Goal: Transaction & Acquisition: Purchase product/service

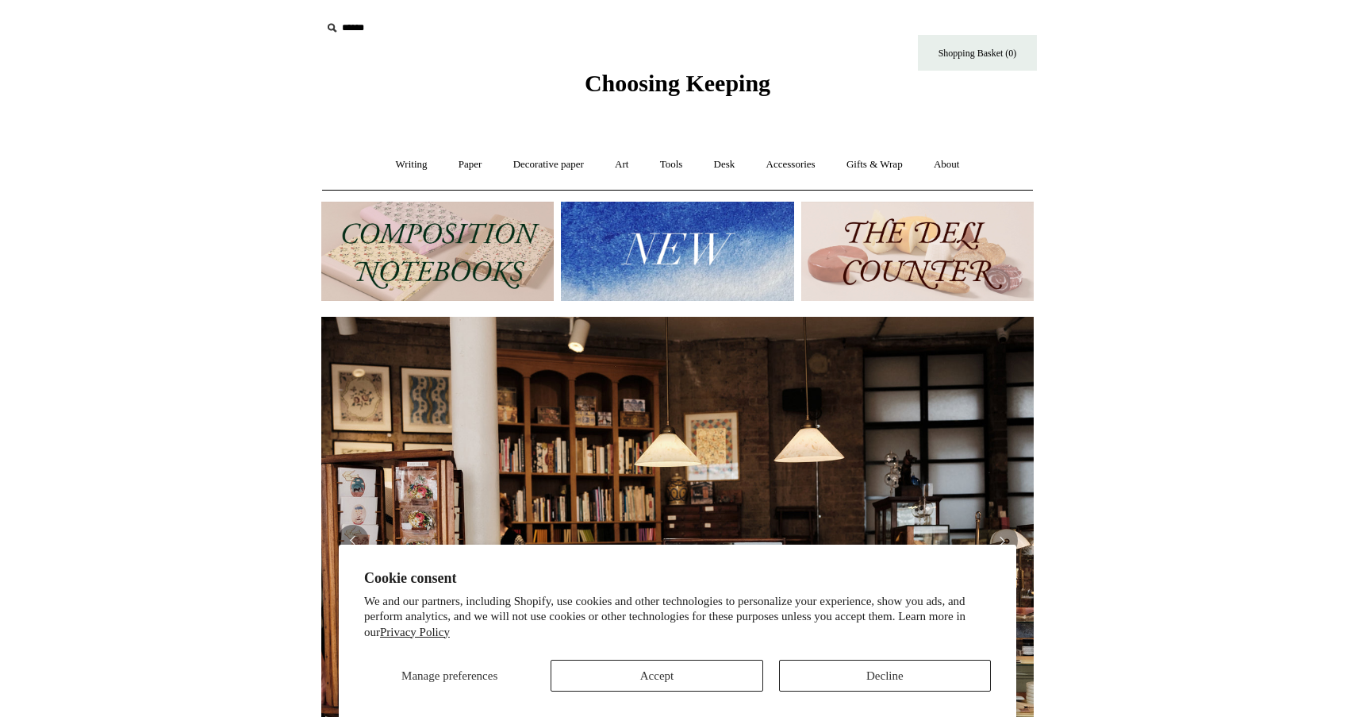
click at [847, 667] on button "Decline" at bounding box center [885, 675] width 212 height 32
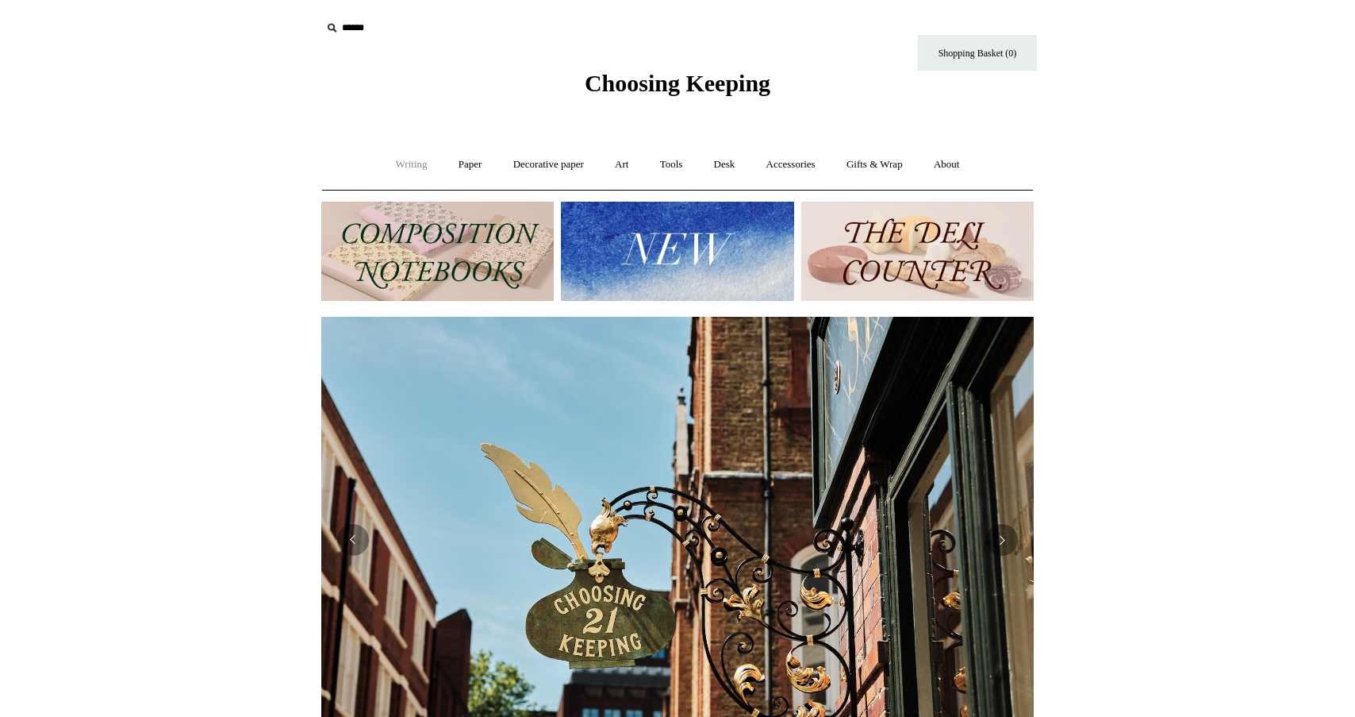
click at [412, 171] on link "Writing +" at bounding box center [412, 165] width 60 height 42
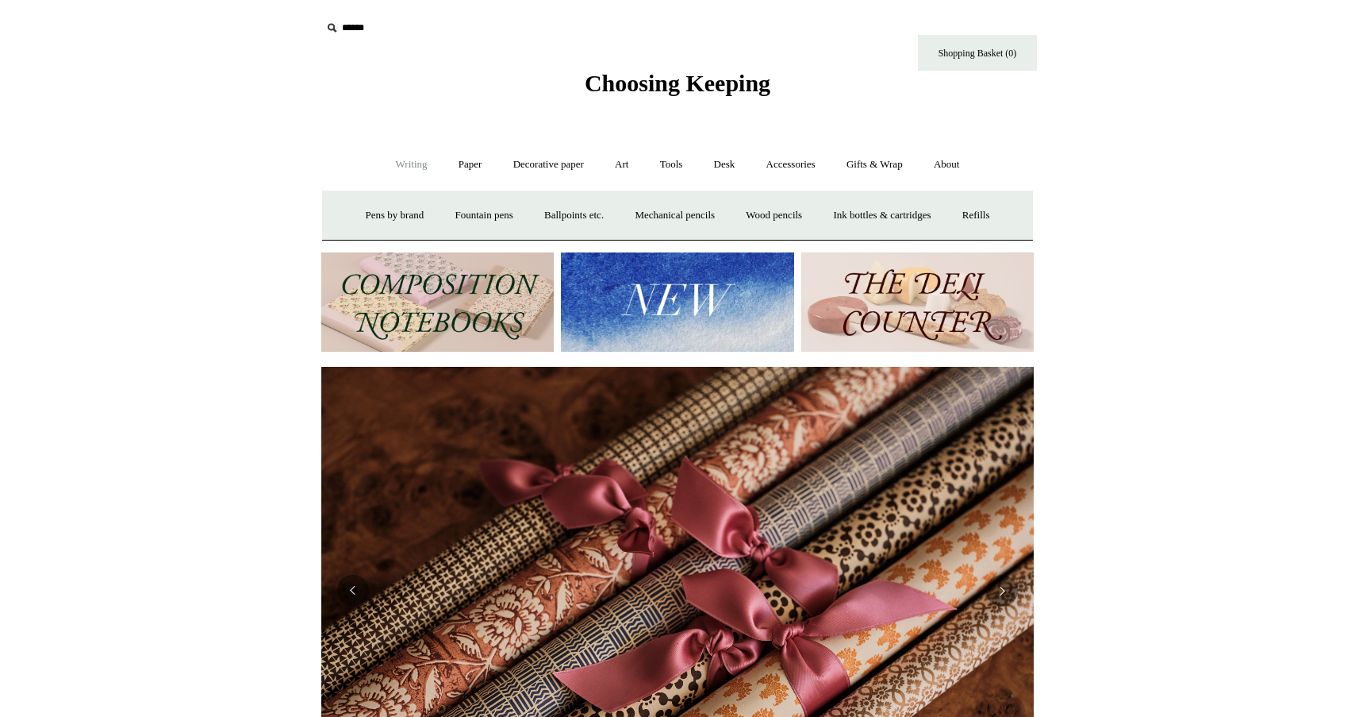
scroll to position [0, 1425]
click at [412, 171] on link "Writing -" at bounding box center [412, 165] width 60 height 42
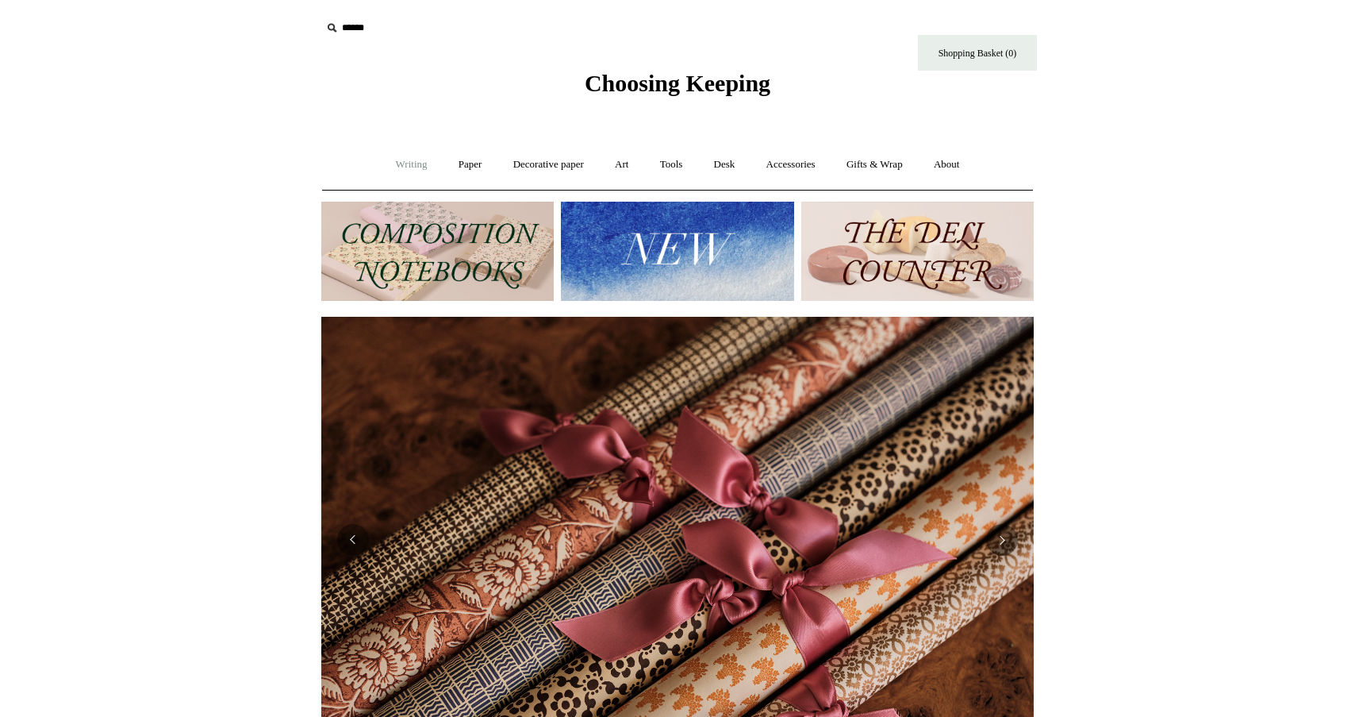
click at [403, 160] on link "Writing +" at bounding box center [412, 165] width 60 height 42
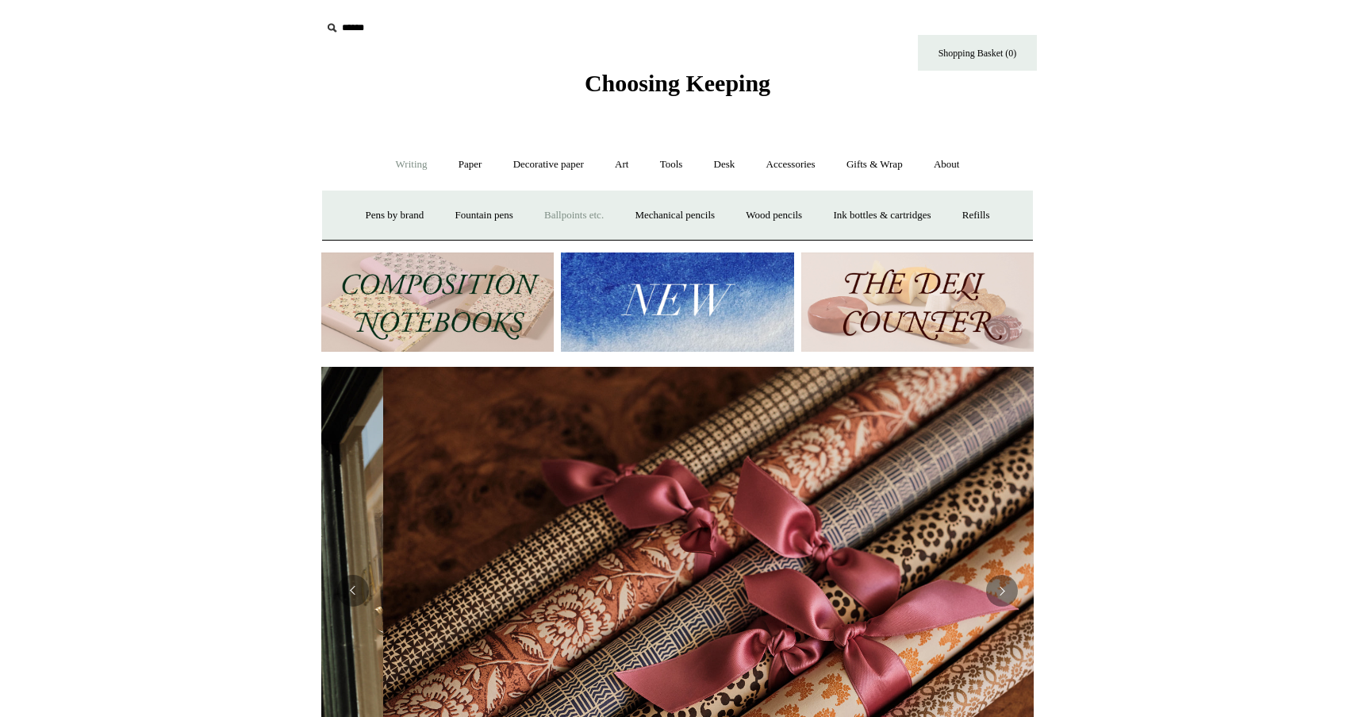
click at [558, 206] on link "Ballpoints etc. +" at bounding box center [574, 215] width 88 height 42
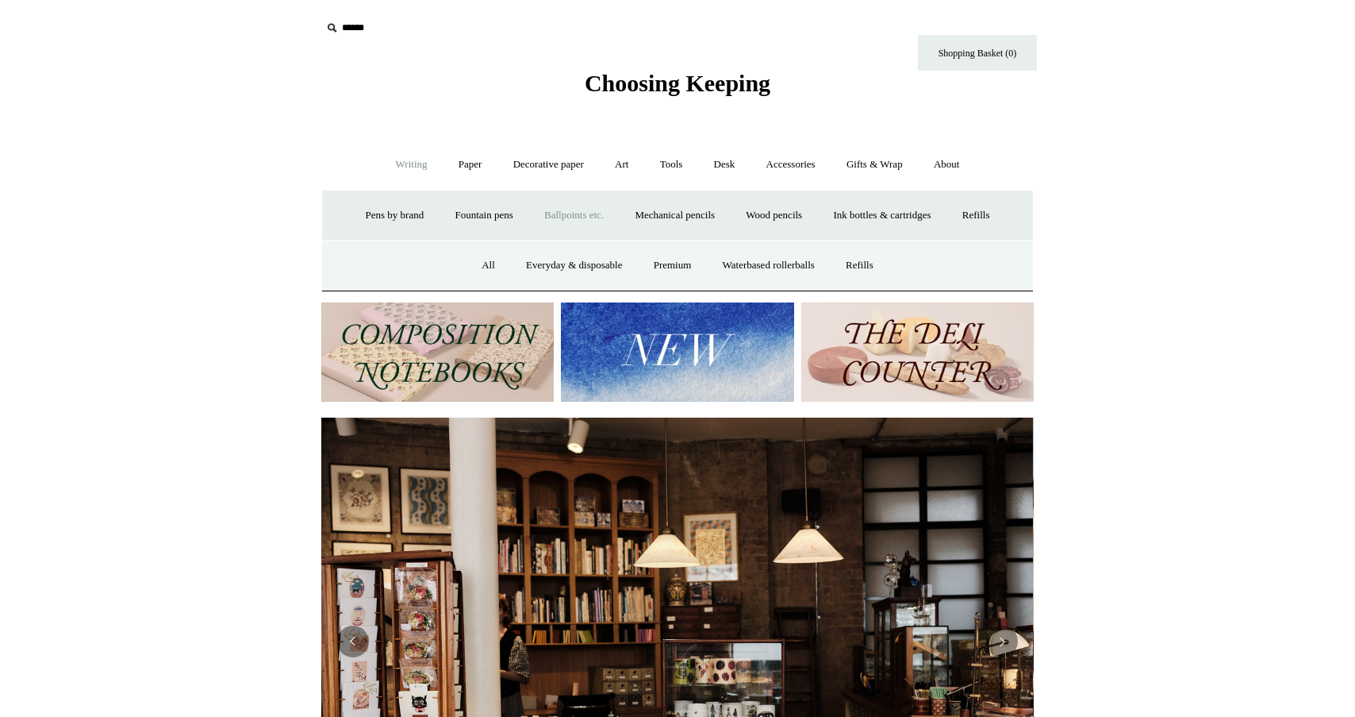
scroll to position [0, 0]
click at [479, 258] on link "All" at bounding box center [488, 265] width 42 height 42
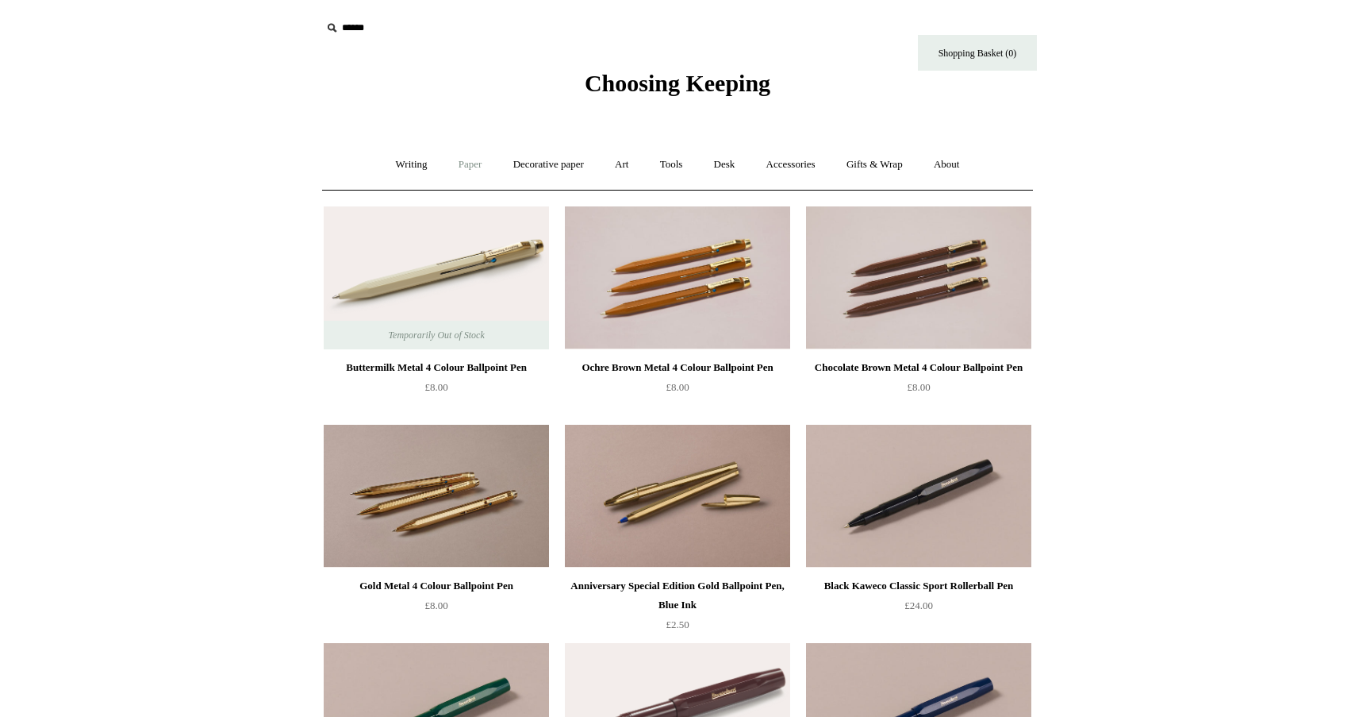
click at [465, 165] on link "Paper +" at bounding box center [470, 165] width 52 height 42
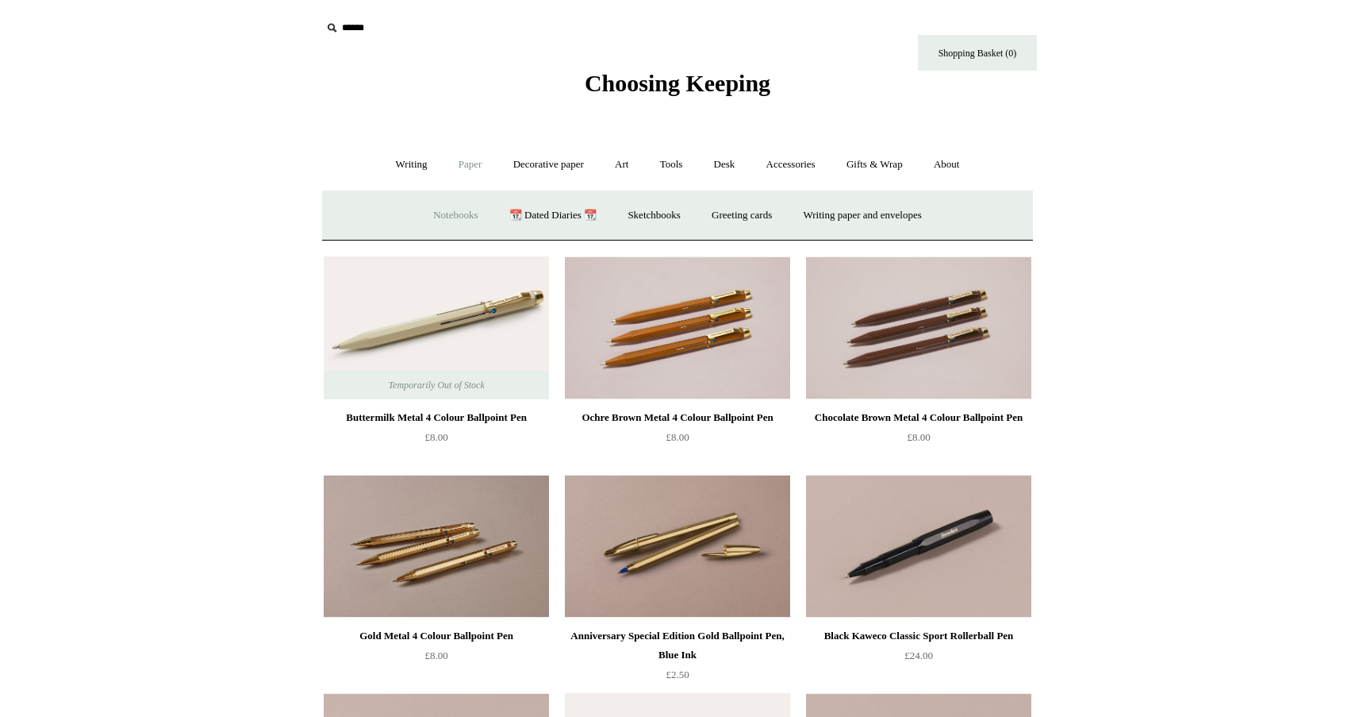
click at [452, 206] on link "Notebooks +" at bounding box center [455, 215] width 73 height 42
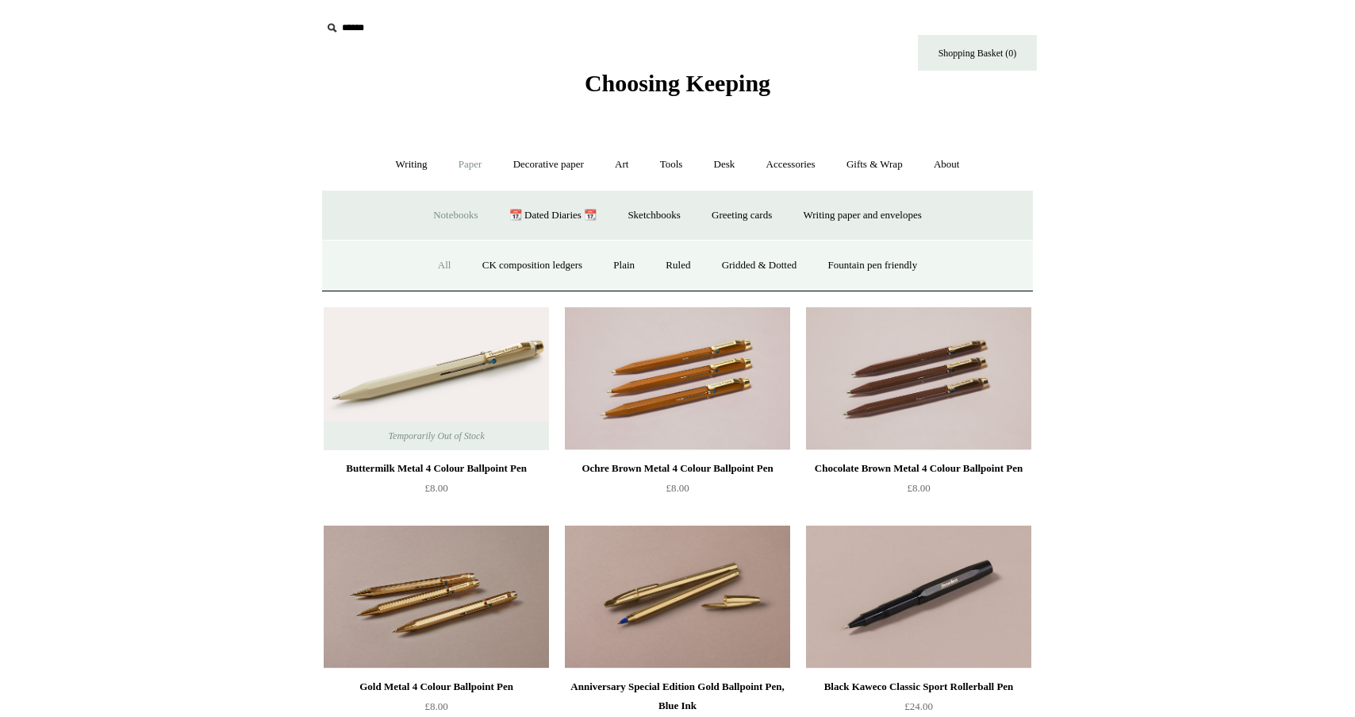
click at [434, 256] on link "All" at bounding box center [445, 265] width 42 height 42
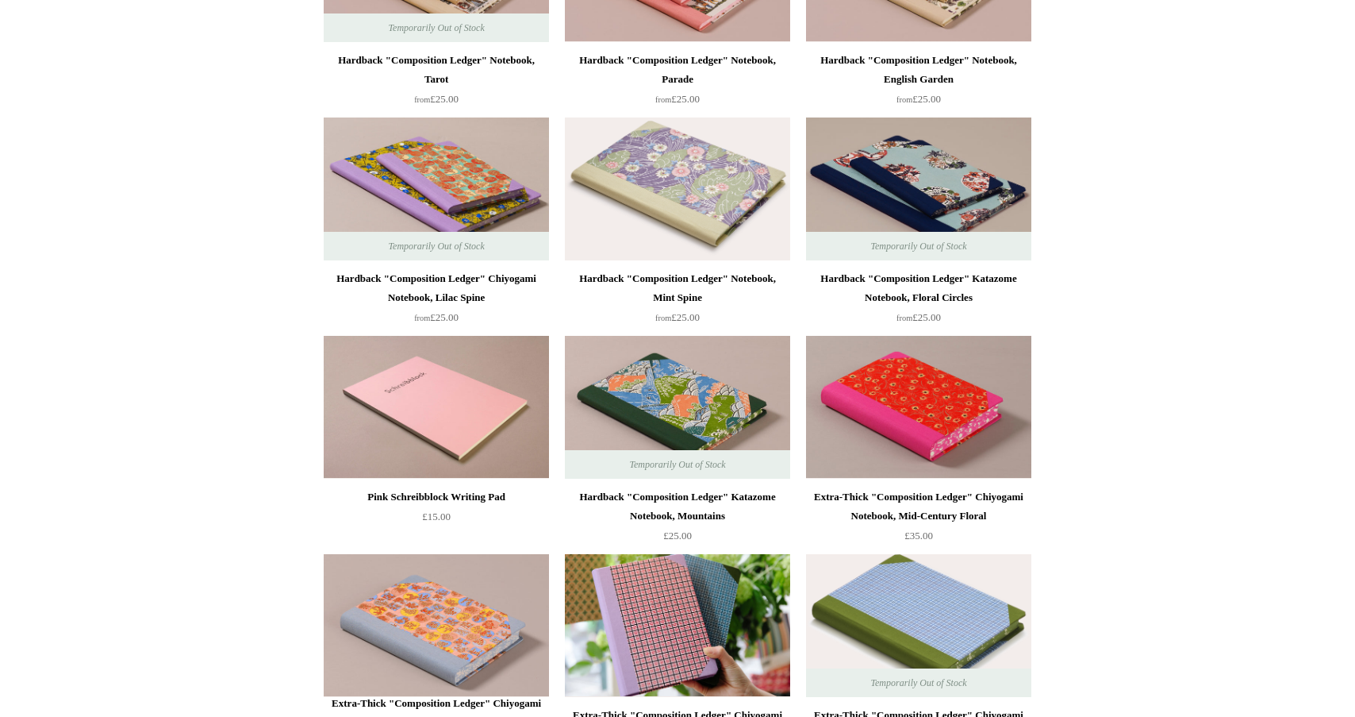
scroll to position [967, 0]
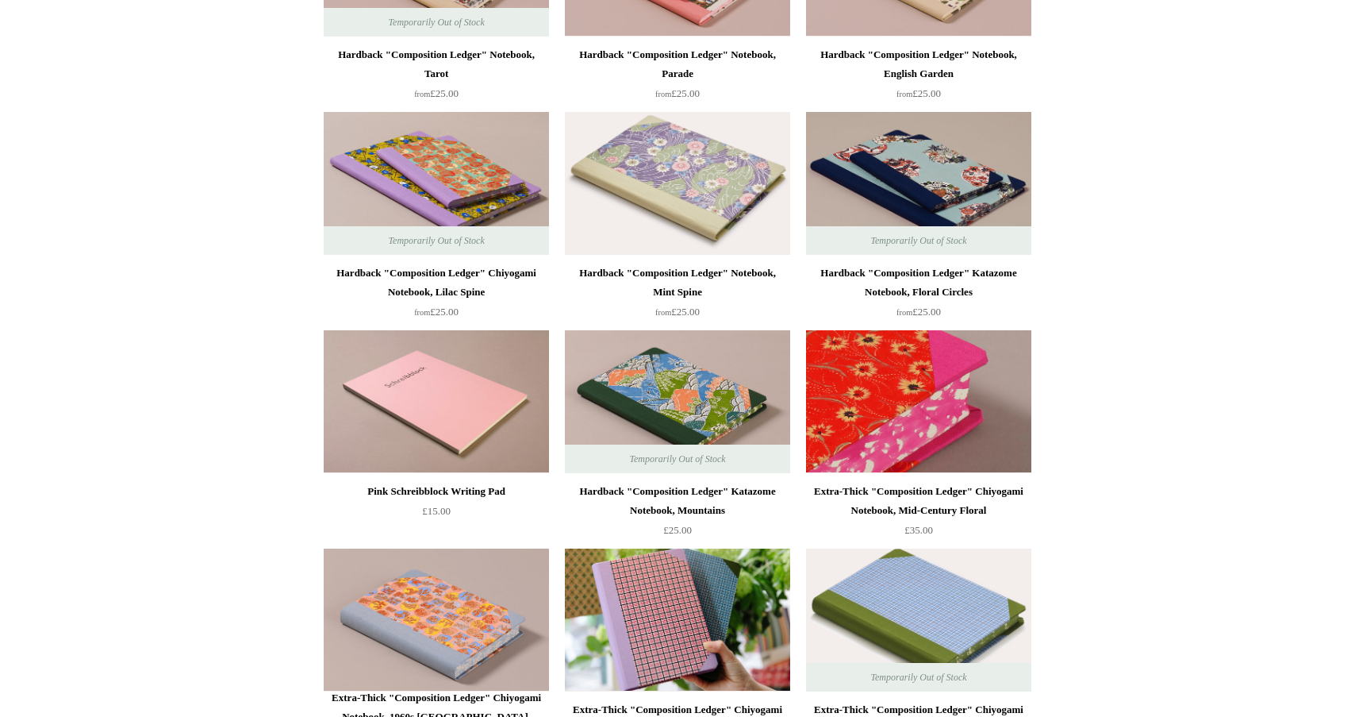
click at [965, 409] on img at bounding box center [918, 401] width 225 height 143
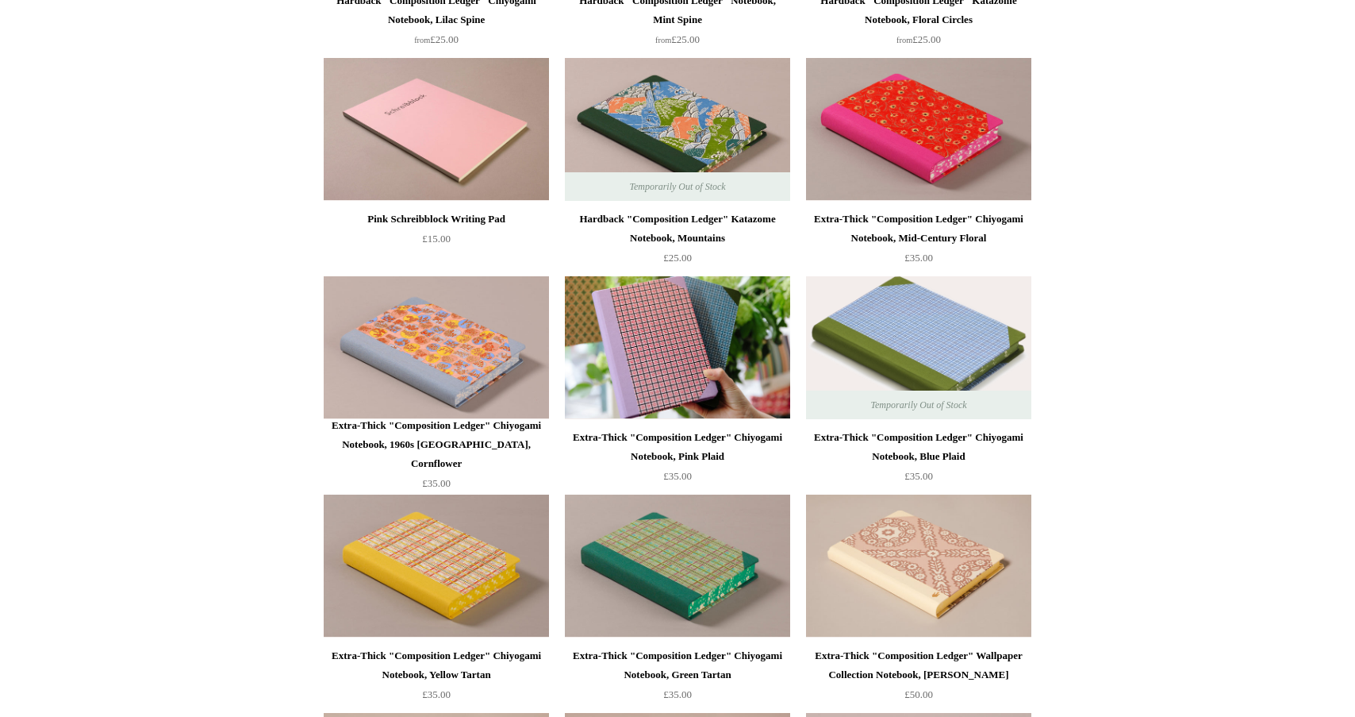
scroll to position [1246, 0]
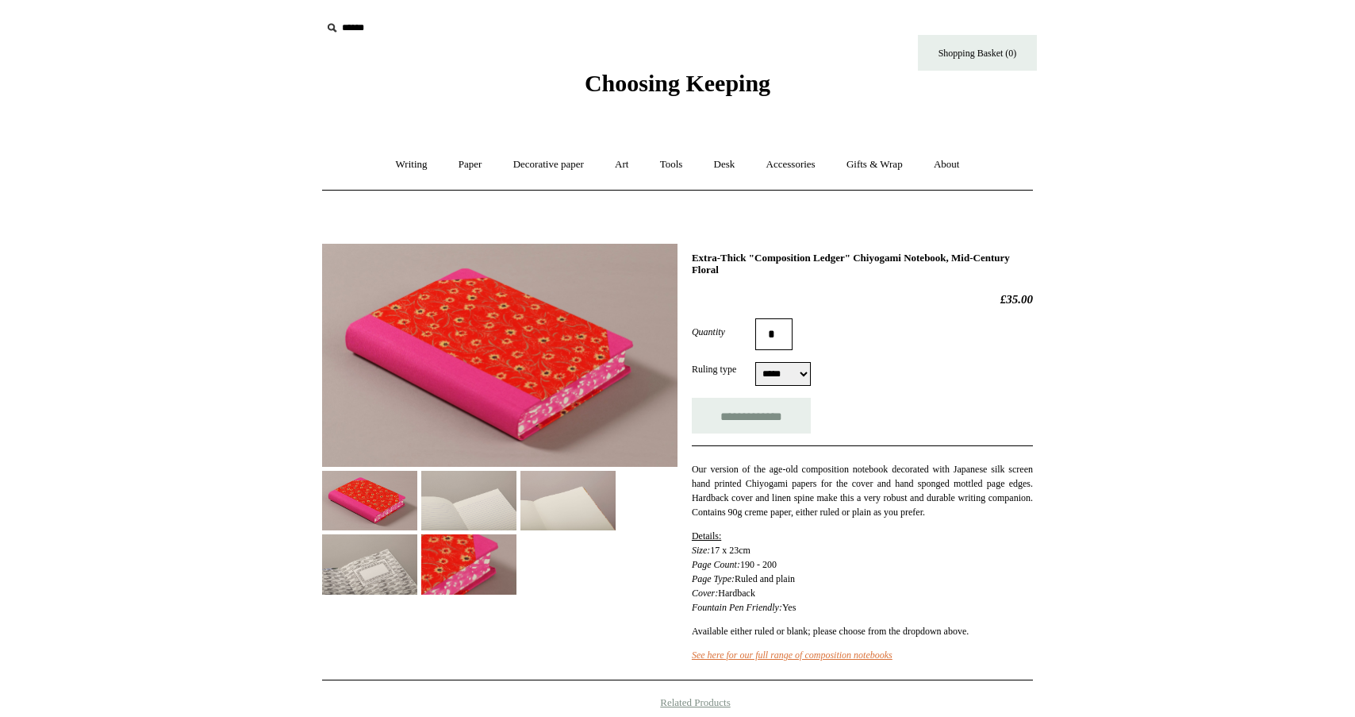
select select "*****"
click at [467, 509] on img at bounding box center [468, 501] width 95 height 60
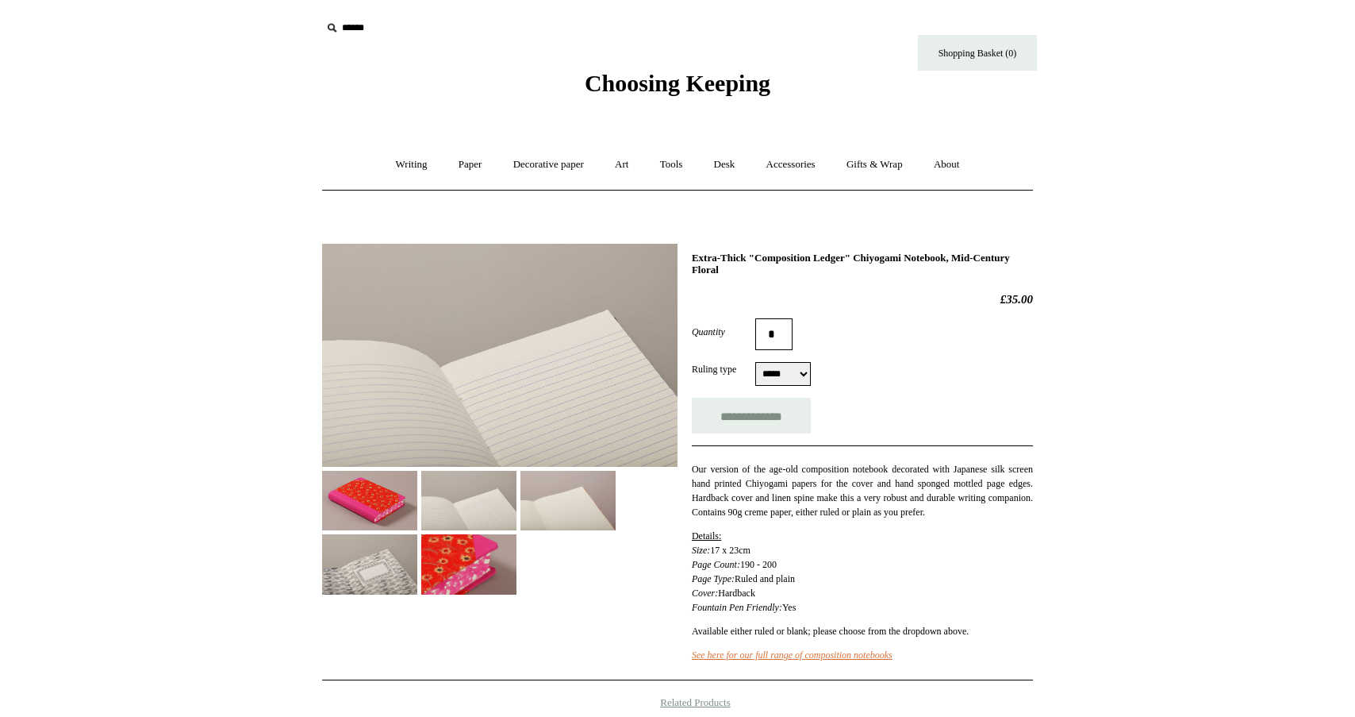
click at [543, 504] on img at bounding box center [568, 501] width 95 height 60
